Goal: Task Accomplishment & Management: Manage account settings

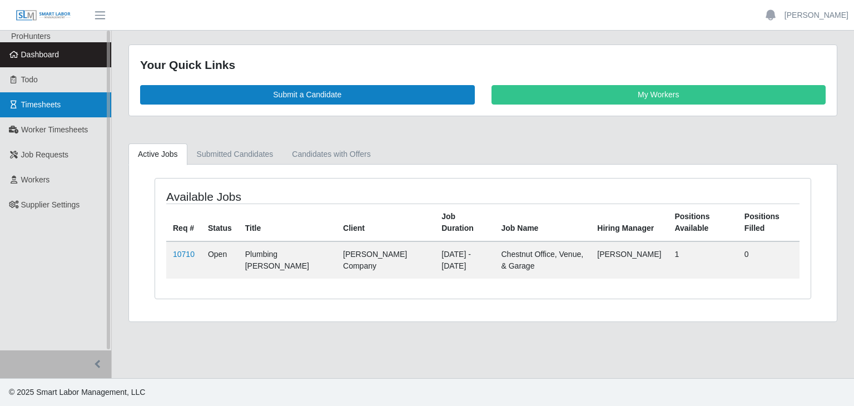
click at [52, 101] on span "Timesheets" at bounding box center [41, 104] width 40 height 9
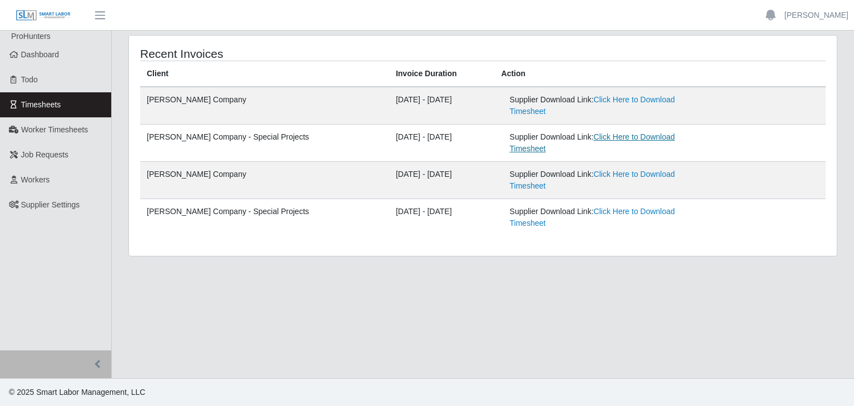
click at [578, 132] on link "Click Here to Download Timesheet" at bounding box center [592, 142] width 165 height 21
click at [835, 19] on link "[PERSON_NAME]" at bounding box center [816, 15] width 64 height 12
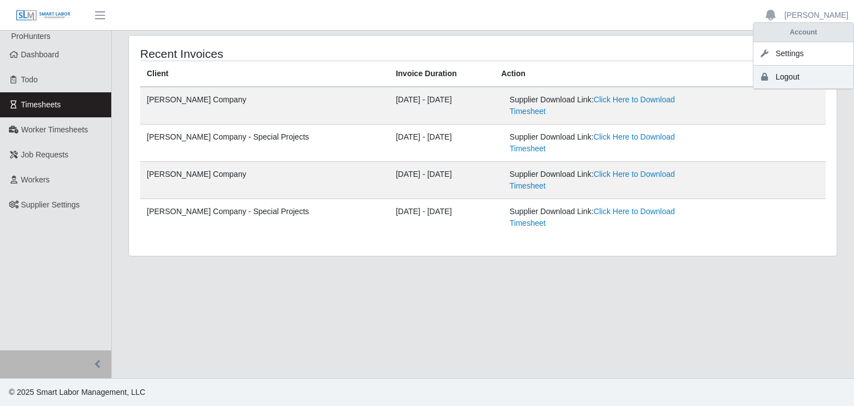
click at [797, 81] on link "Logout" at bounding box center [803, 77] width 100 height 23
